Goal: Navigation & Orientation: Find specific page/section

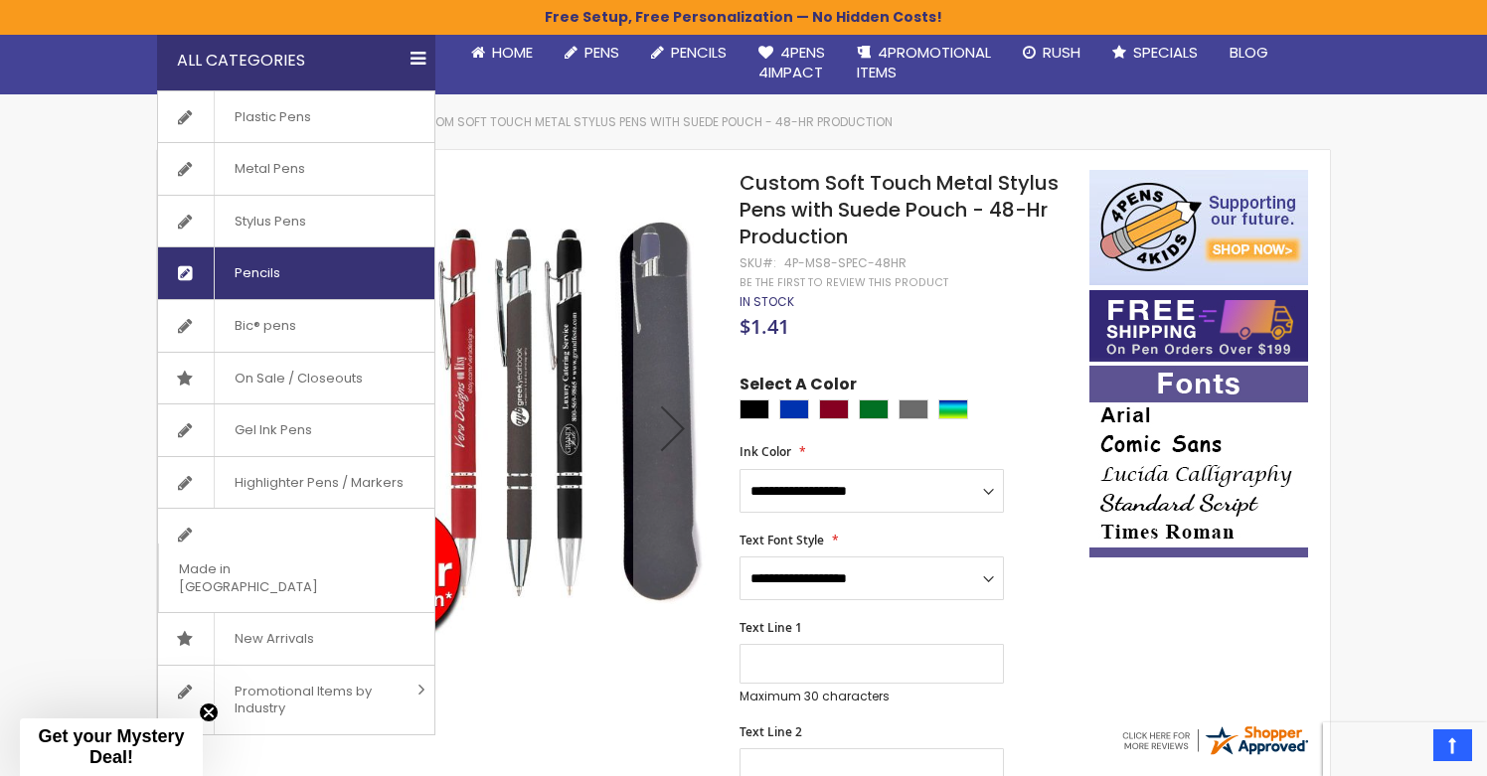
scroll to position [205, 0]
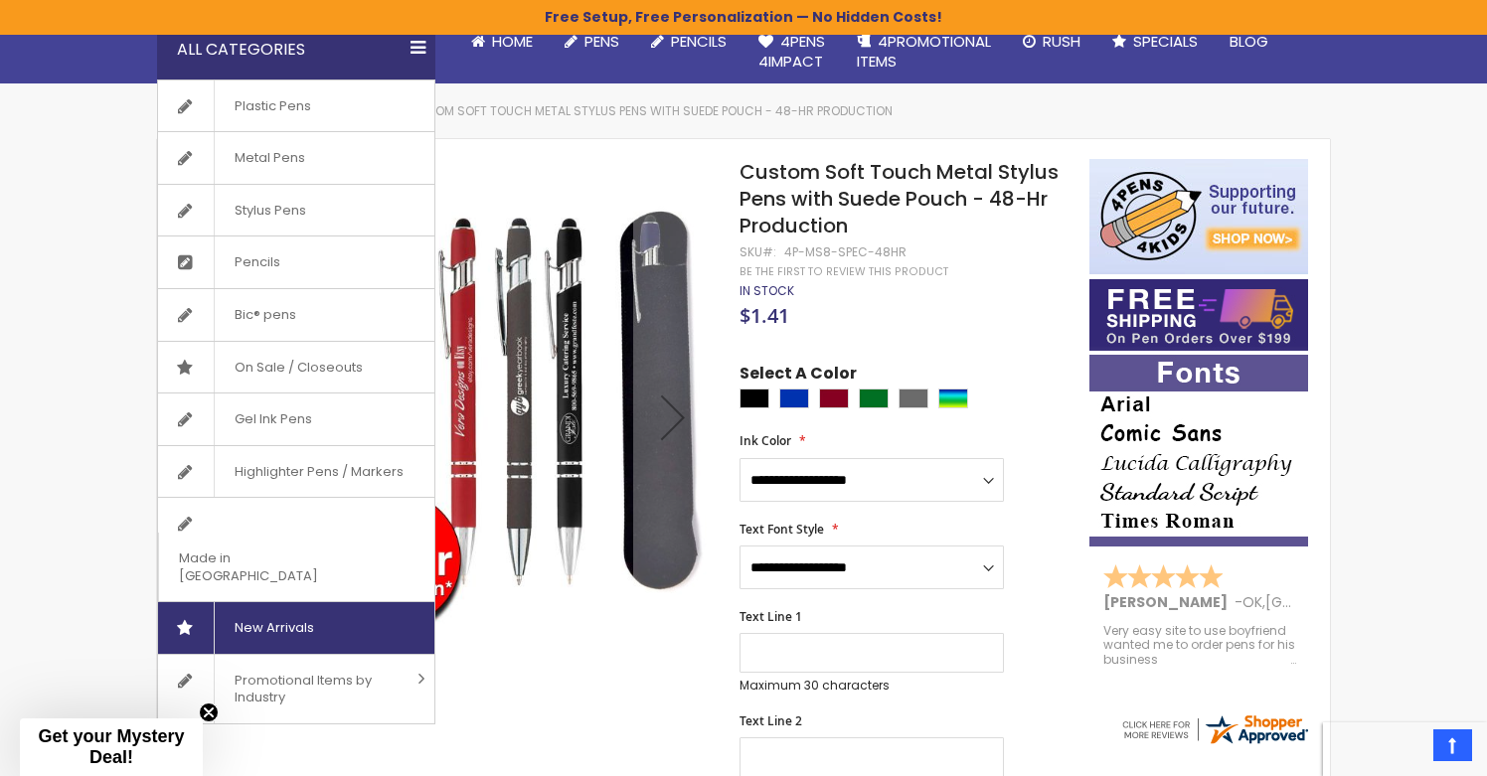
click at [334, 602] on link "New Arrivals" at bounding box center [296, 628] width 276 height 52
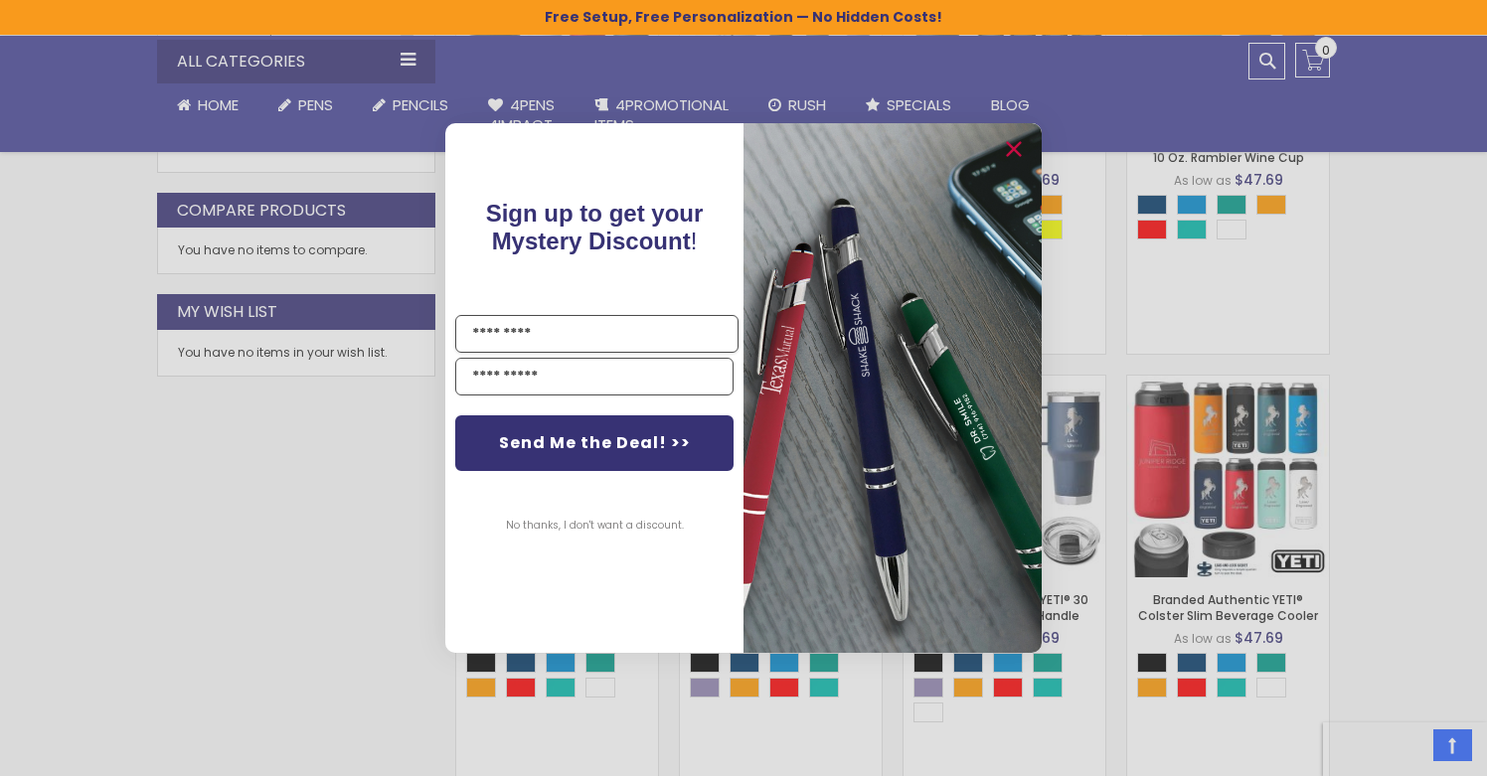
scroll to position [1229, 0]
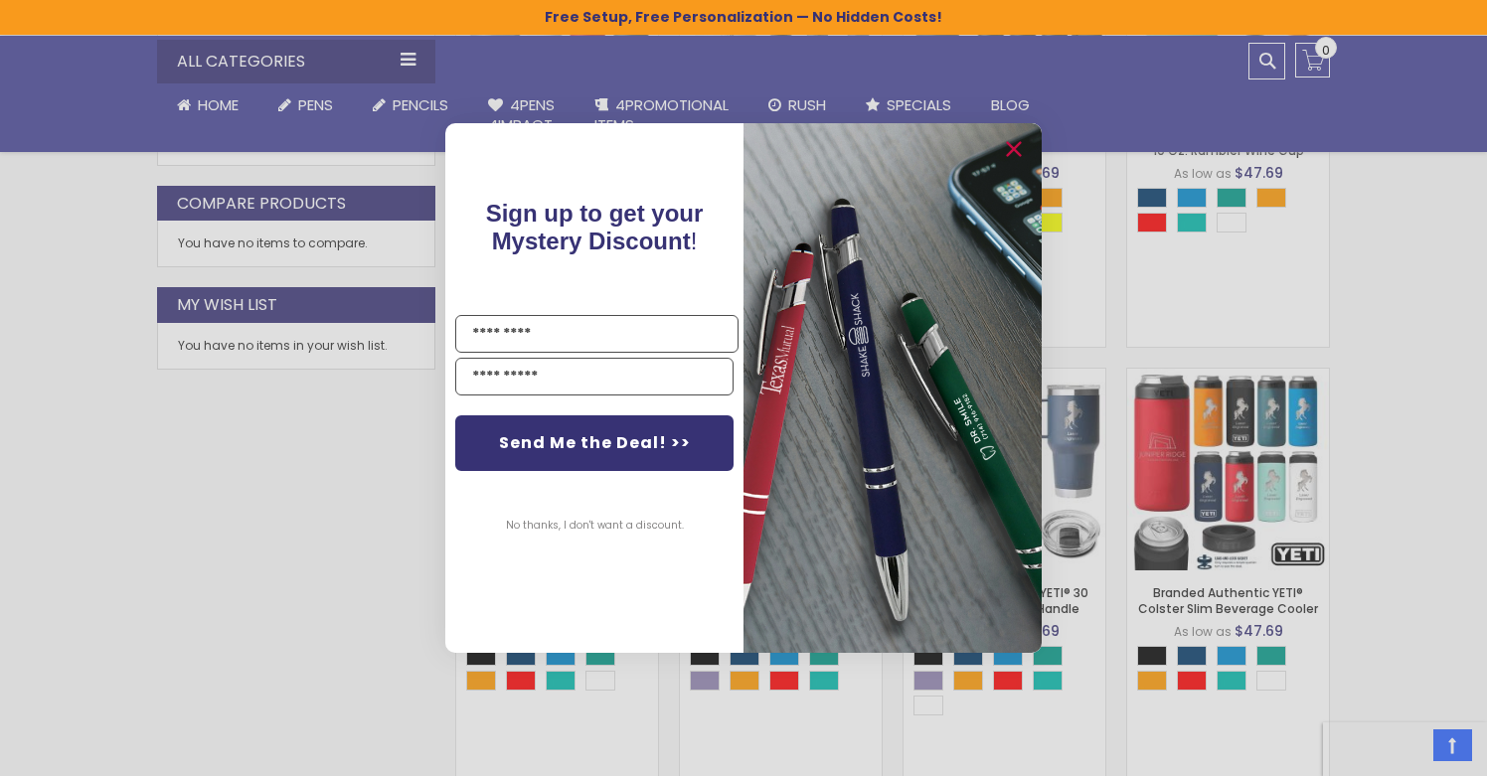
click at [406, 76] on div "Close dialog Sign up to get your Mystery Discount ! Name Send Me the Deal! >> N…" at bounding box center [743, 388] width 1487 height 776
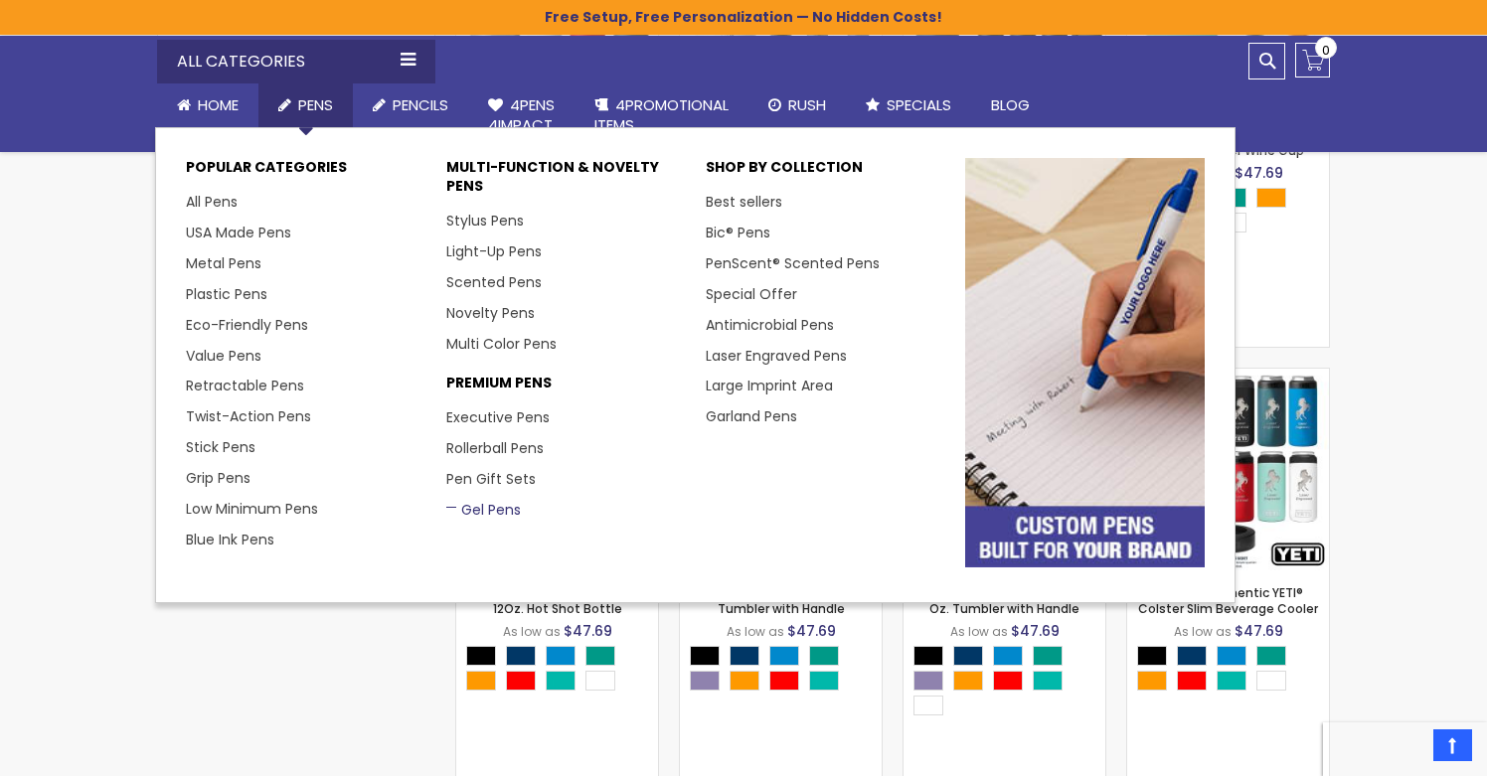
click at [489, 506] on link "Gel Pens" at bounding box center [483, 510] width 75 height 20
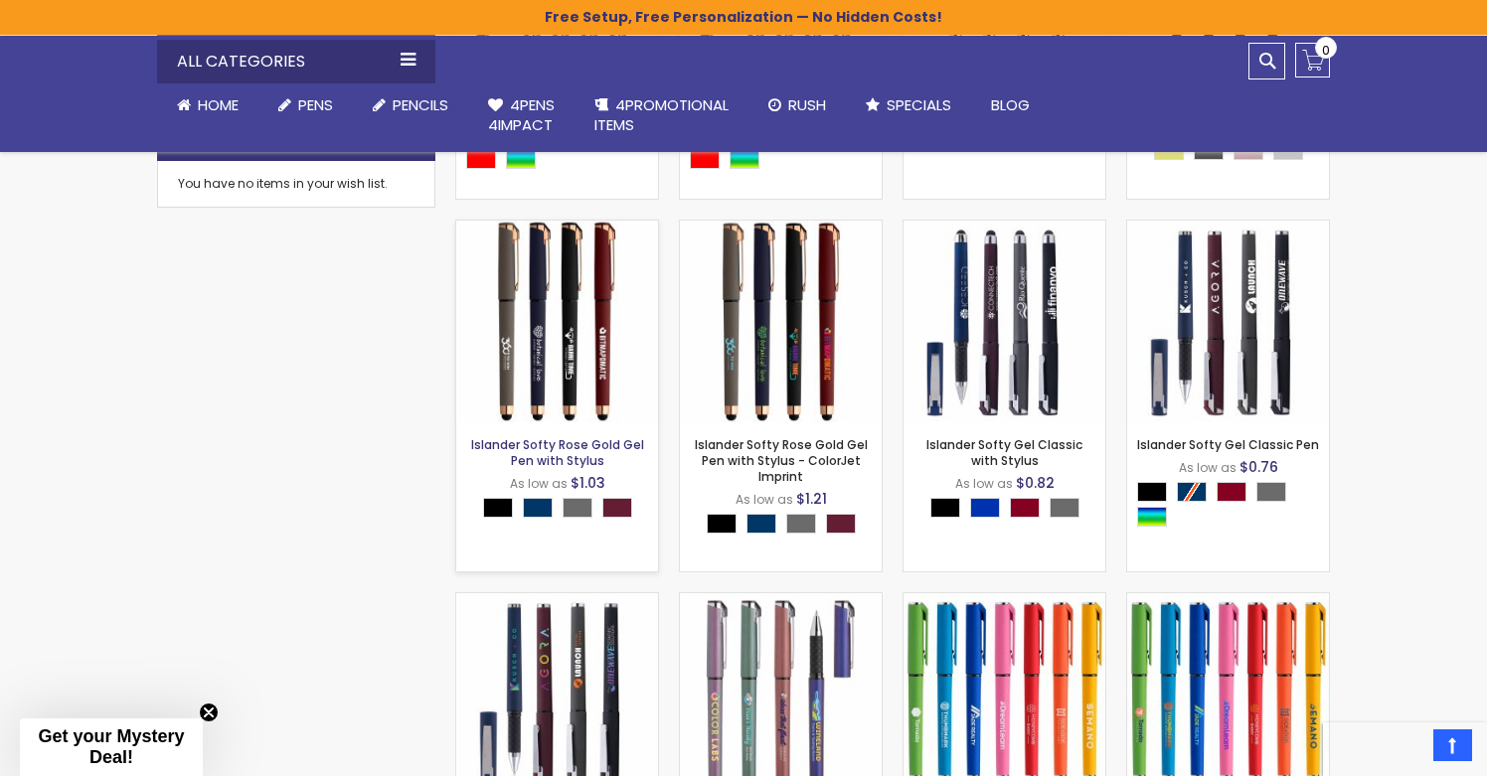
scroll to position [1194, 0]
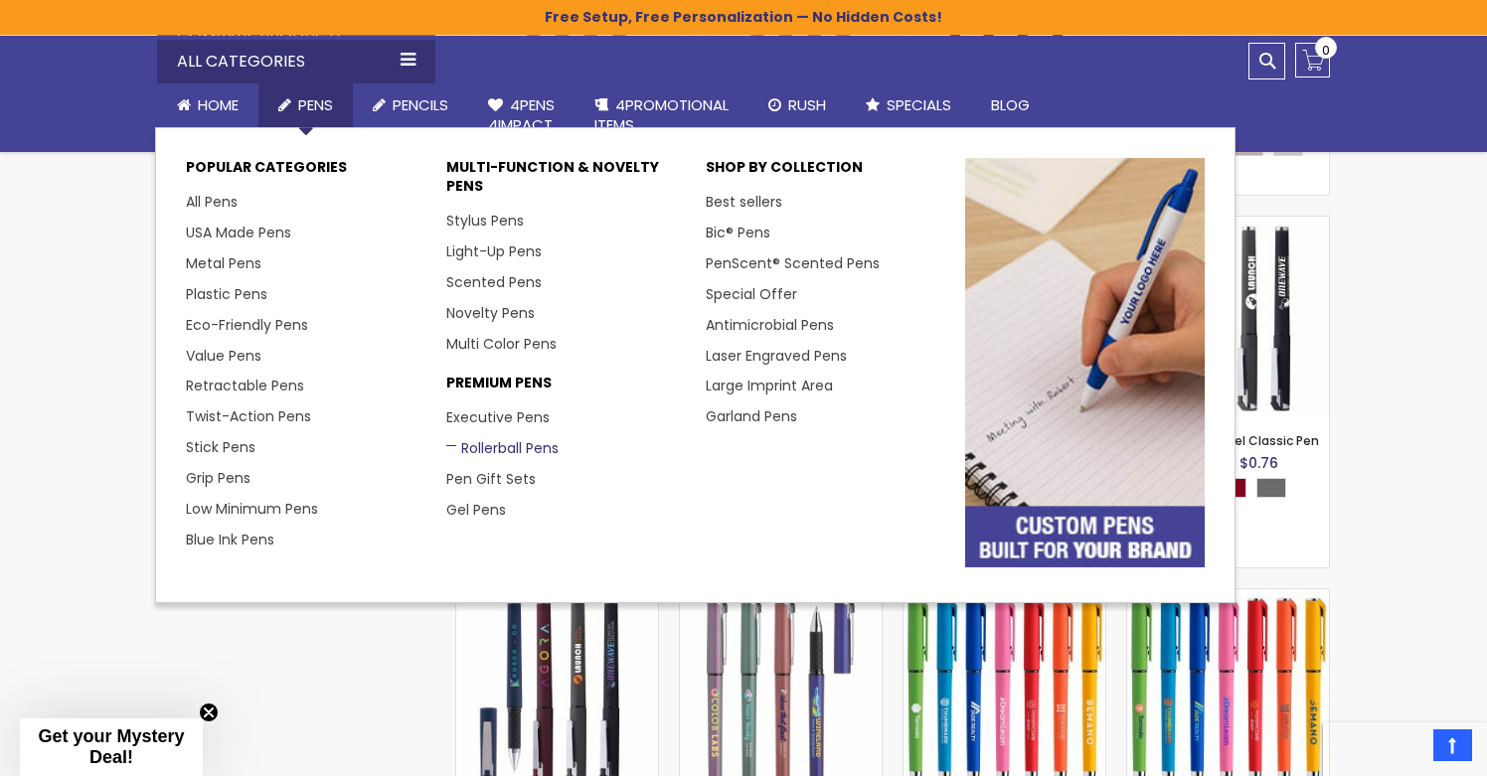
click at [516, 449] on link "Rollerball Pens" at bounding box center [502, 448] width 112 height 20
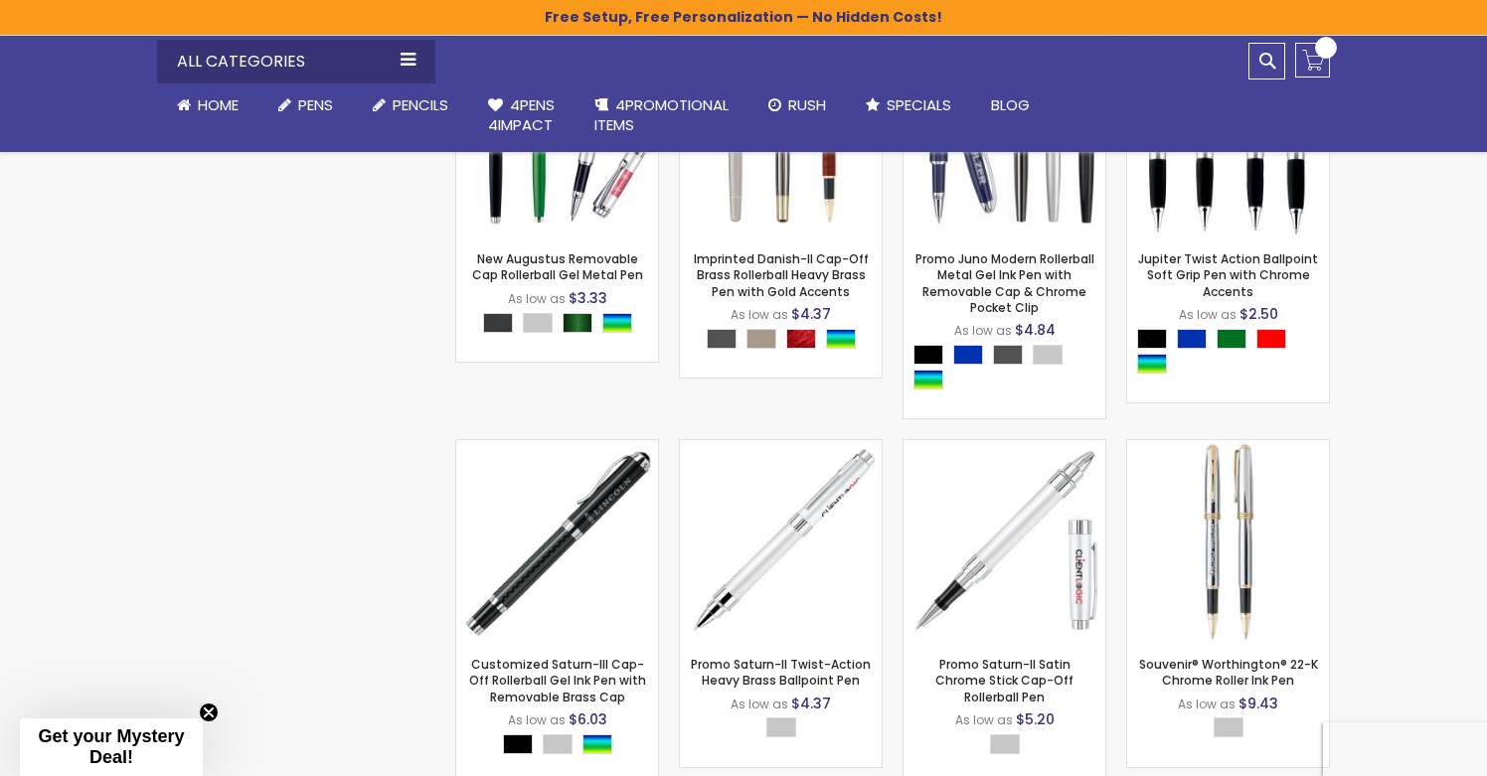
scroll to position [373, 0]
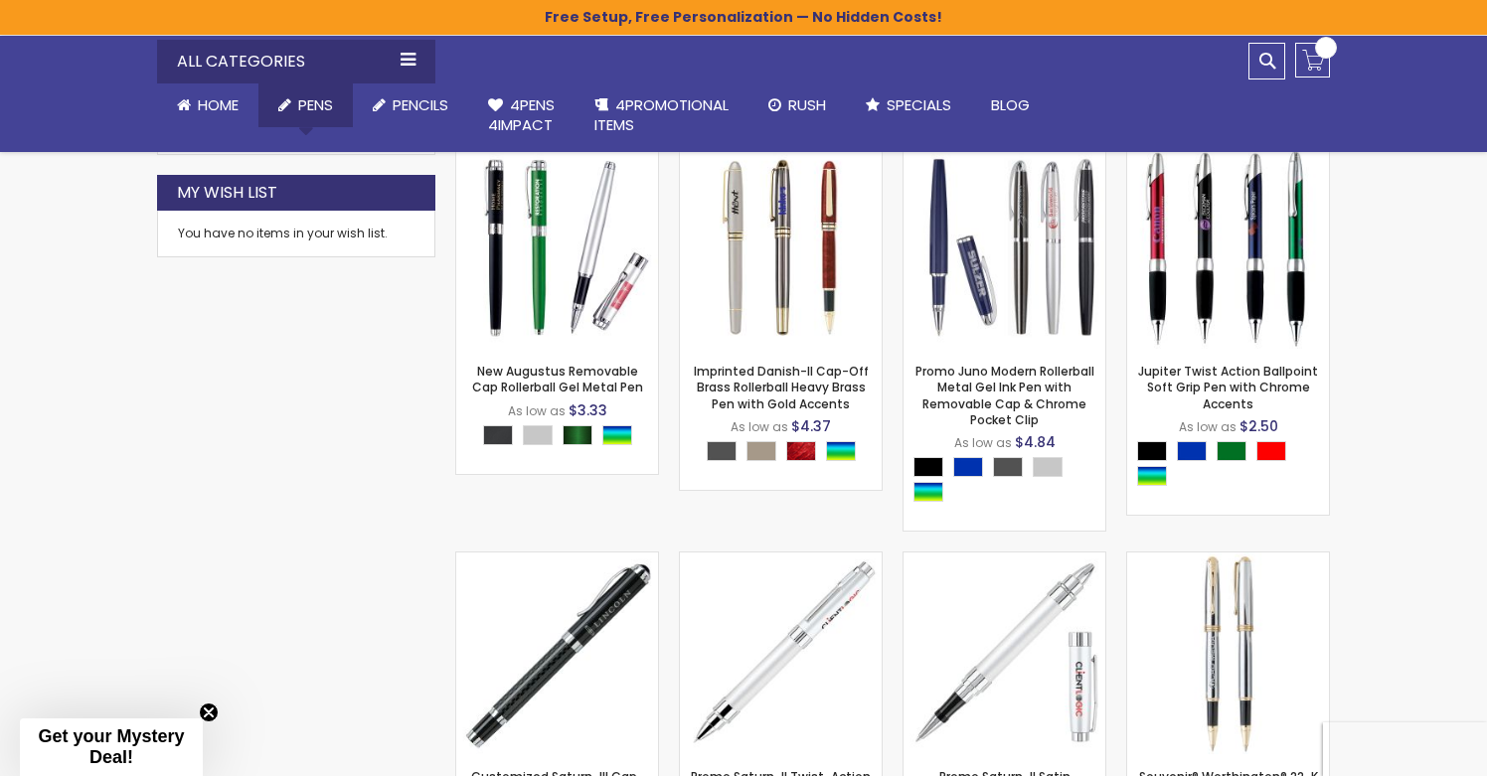
click at [343, 106] on link "Pens" at bounding box center [305, 105] width 94 height 44
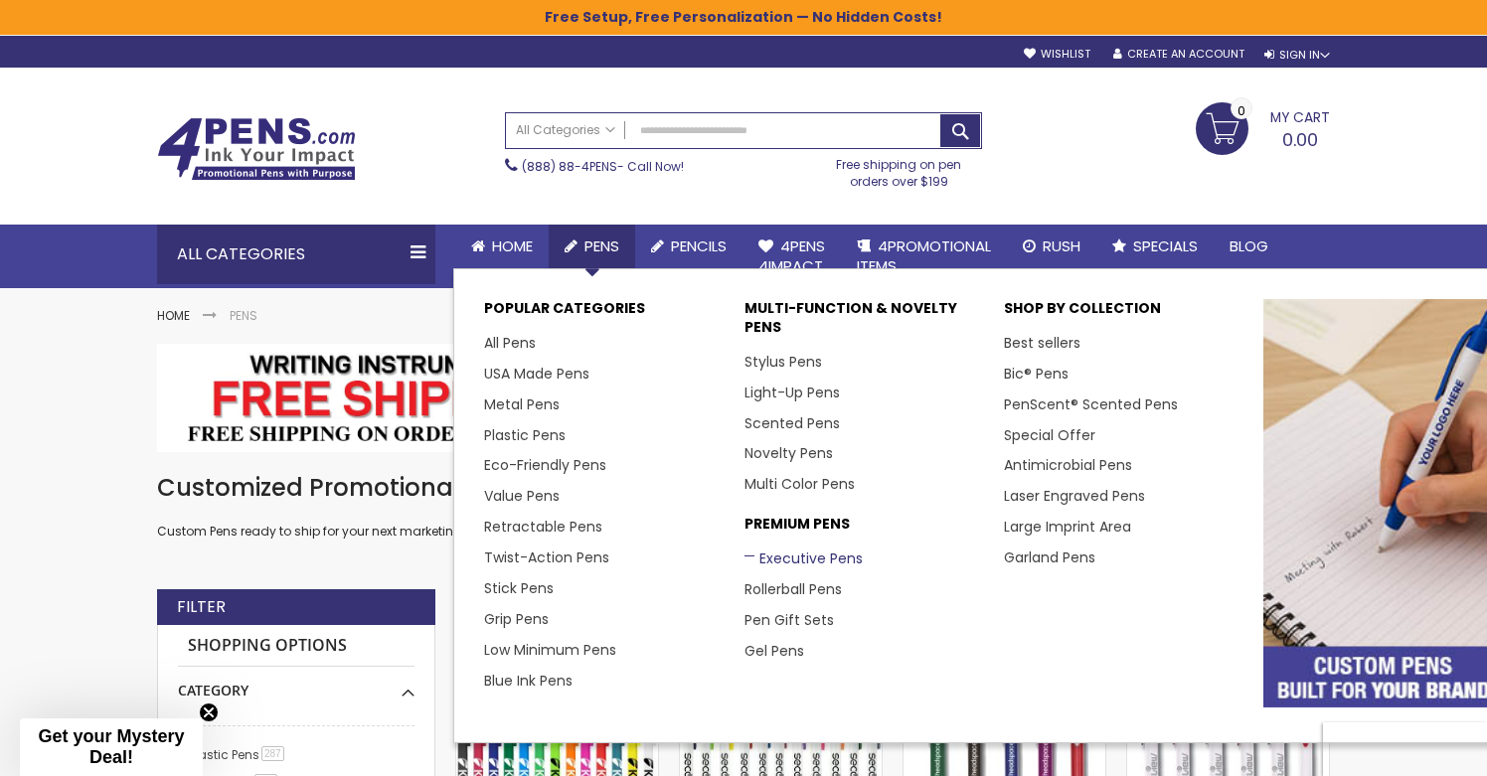
click at [795, 562] on link "Executive Pens" at bounding box center [803, 559] width 118 height 20
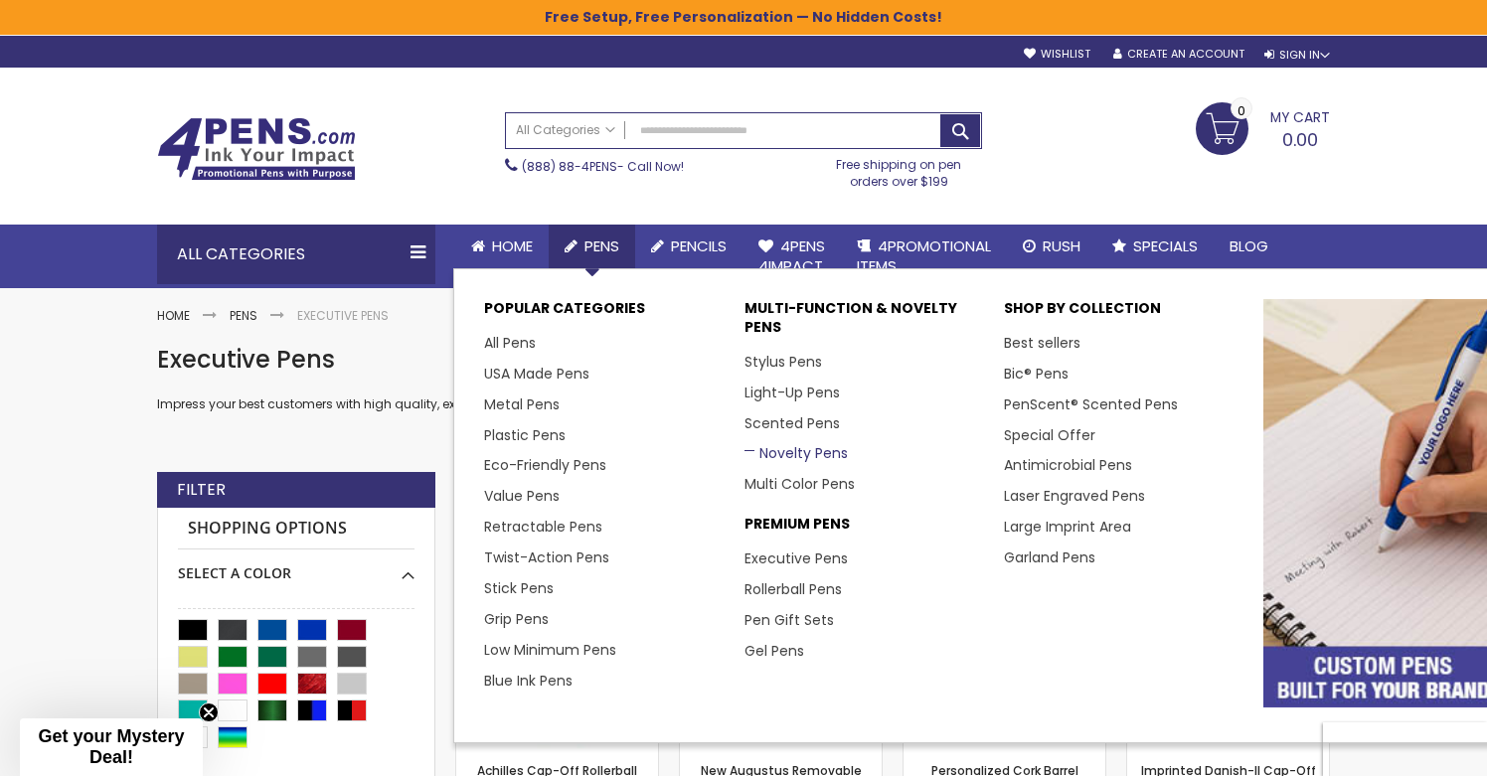
click at [816, 458] on link "Novelty Pens" at bounding box center [795, 453] width 103 height 20
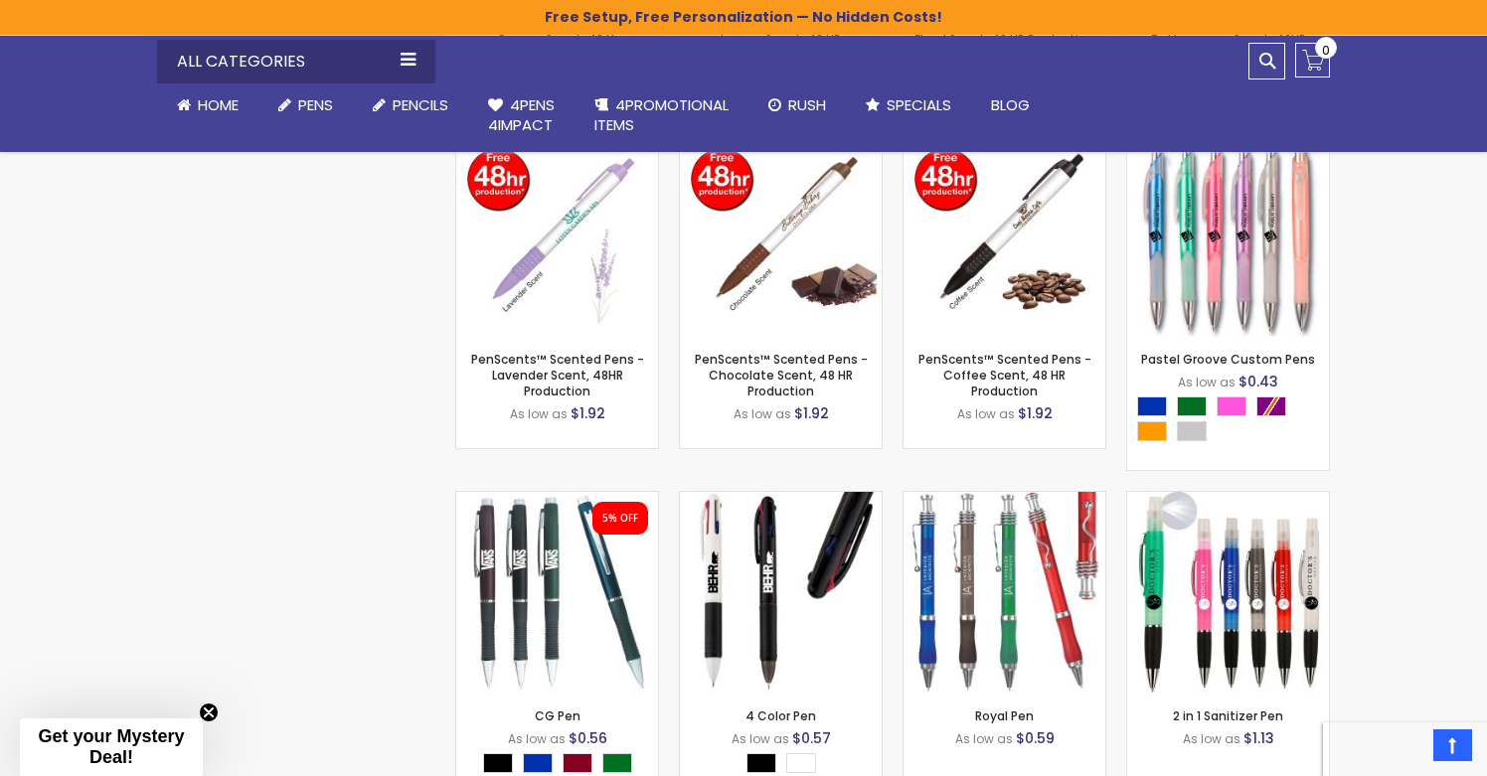
scroll to position [4130, 0]
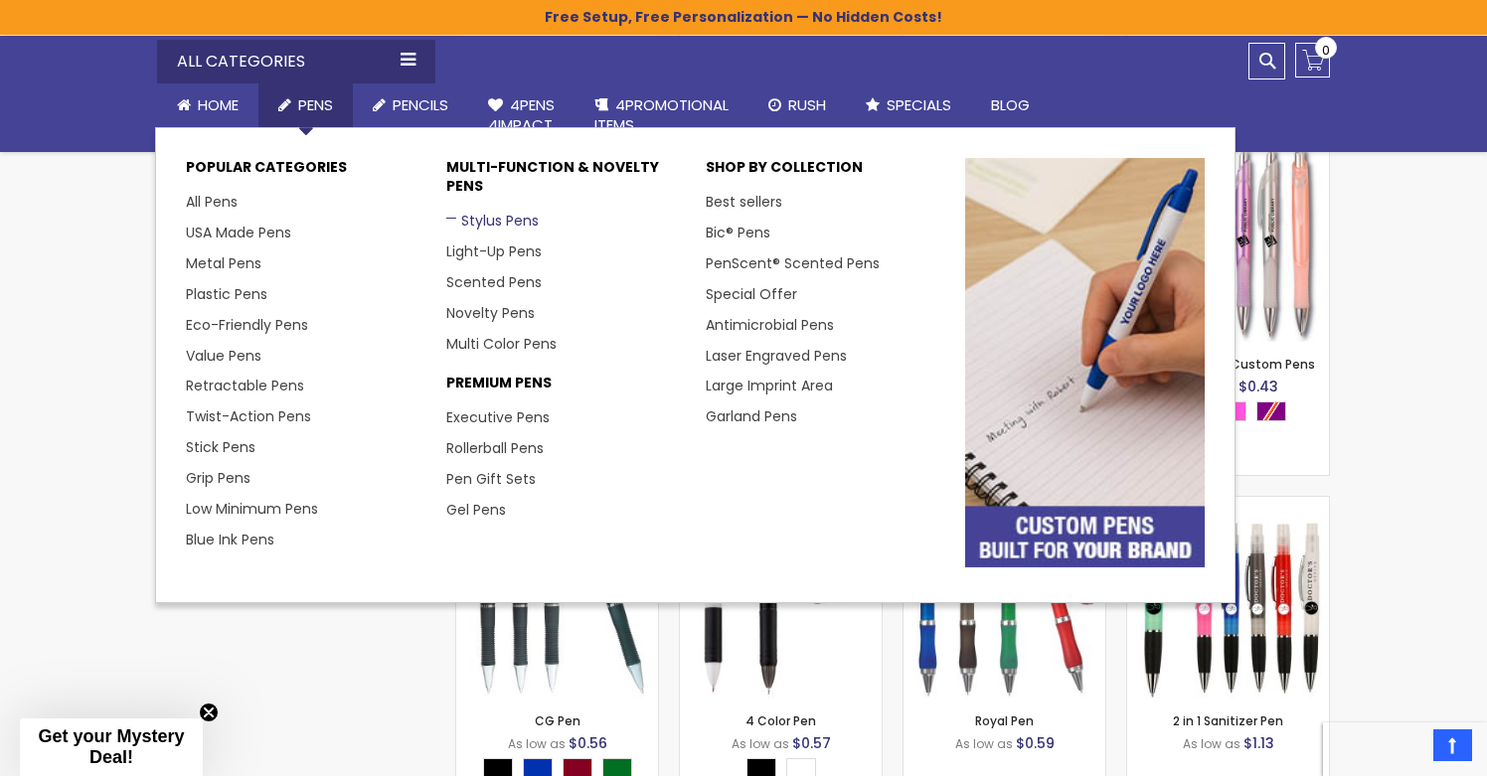
click at [514, 228] on link "Stylus Pens" at bounding box center [492, 221] width 92 height 20
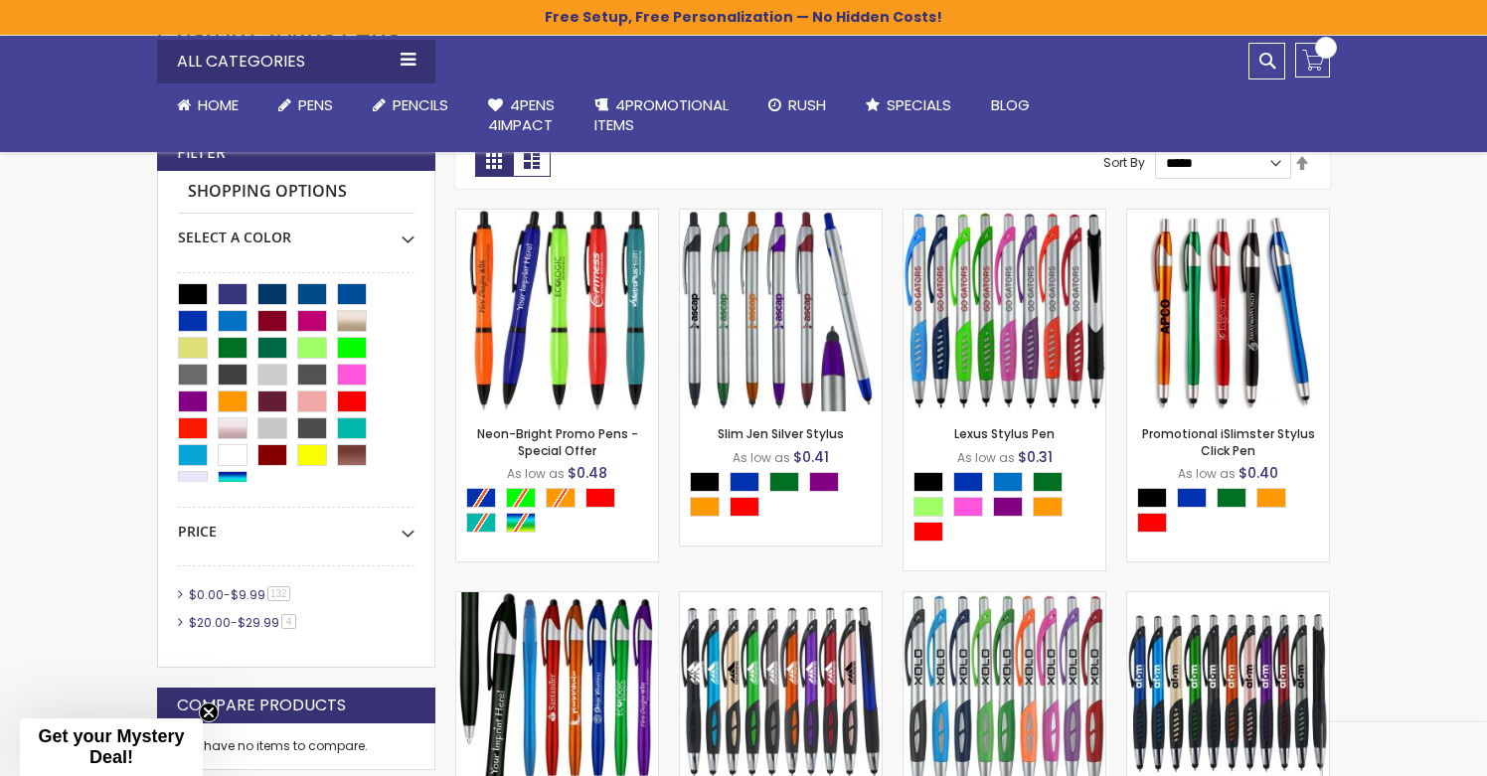
scroll to position [501, 0]
